Goal: Information Seeking & Learning: Learn about a topic

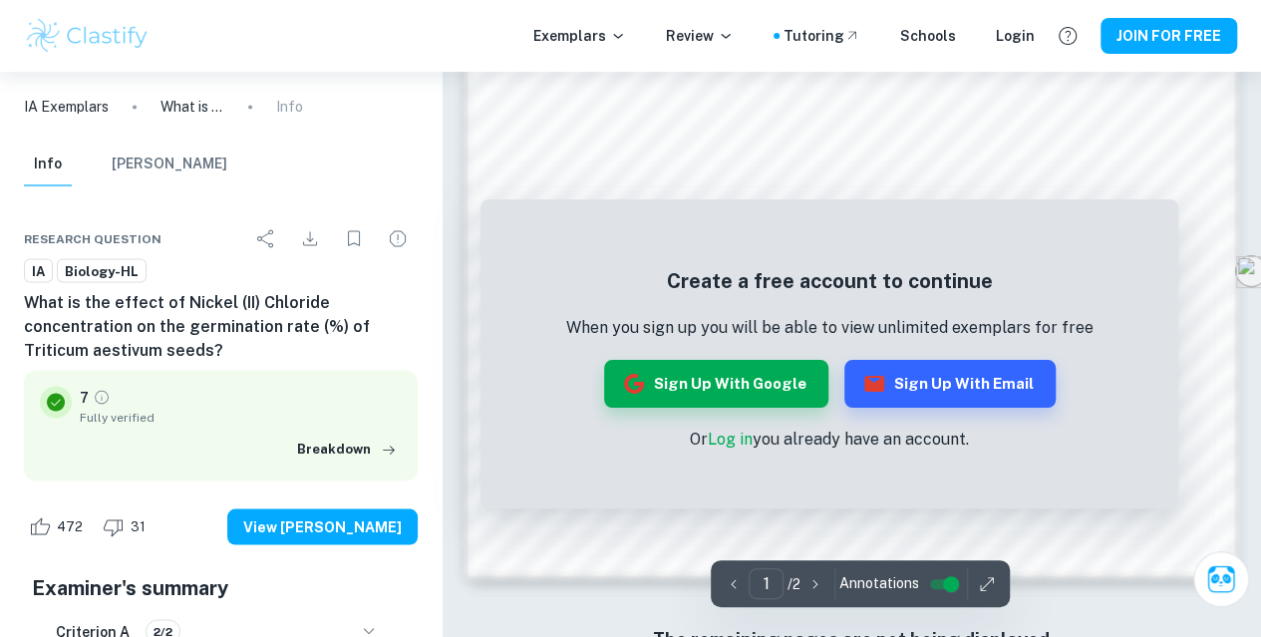
scroll to position [1767, 0]
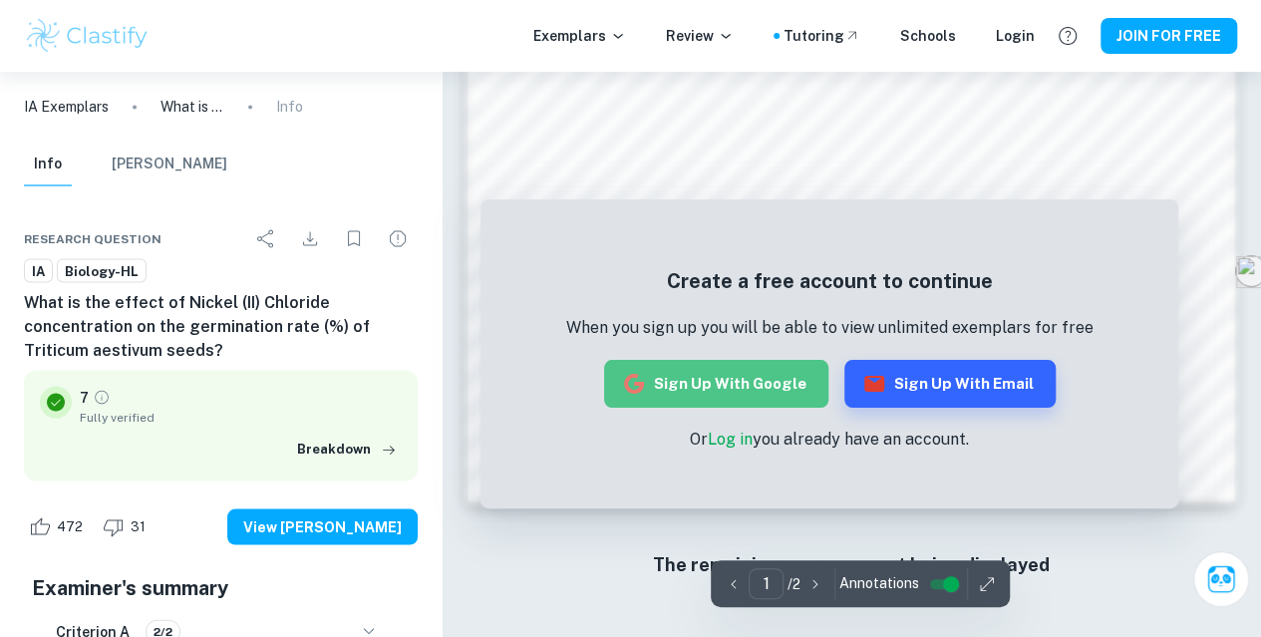
click at [790, 380] on button "Sign up with Google" at bounding box center [716, 384] width 224 height 48
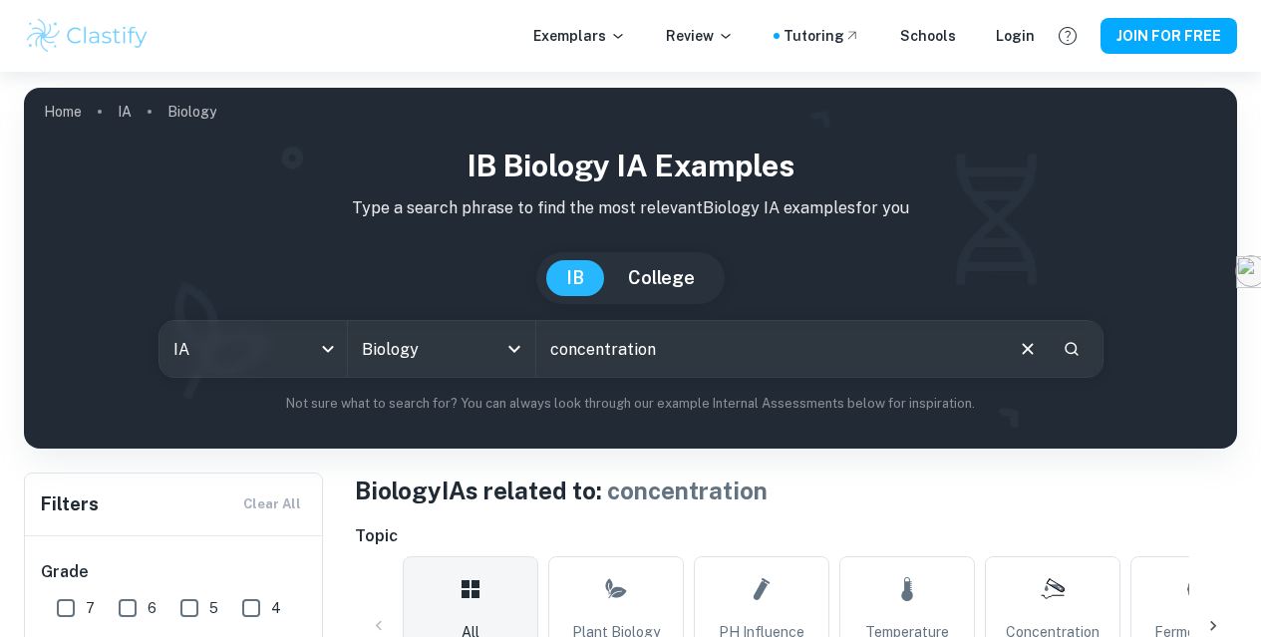
scroll to position [646, 0]
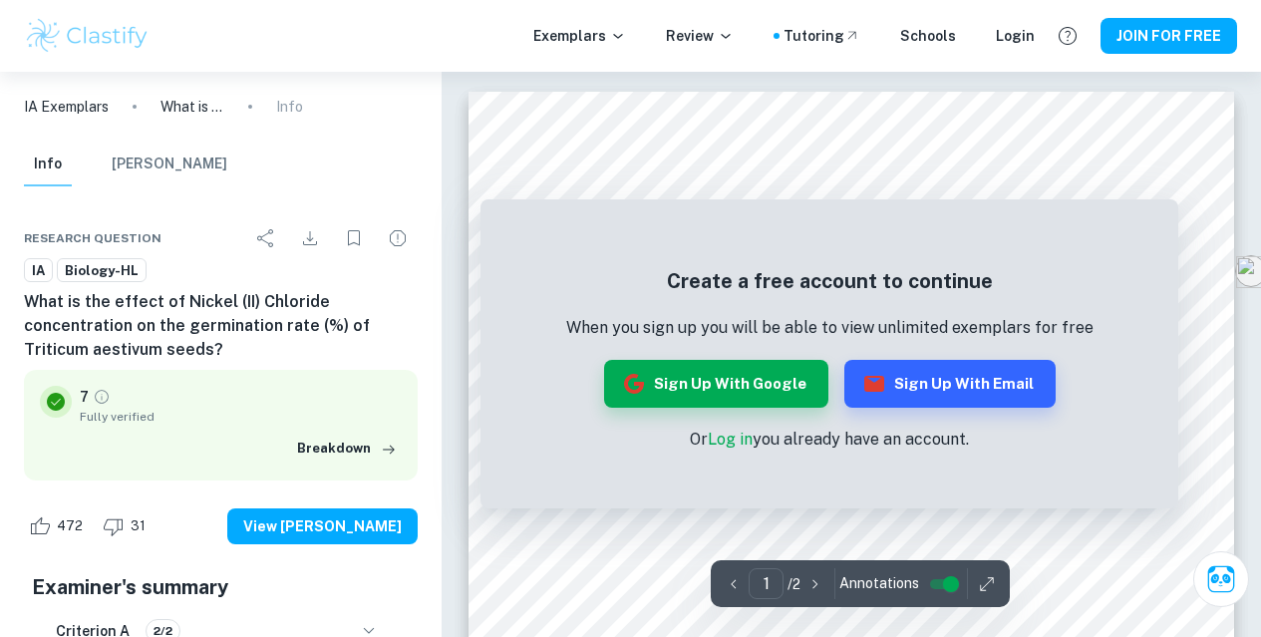
scroll to position [72, 0]
